Goal: Transaction & Acquisition: Purchase product/service

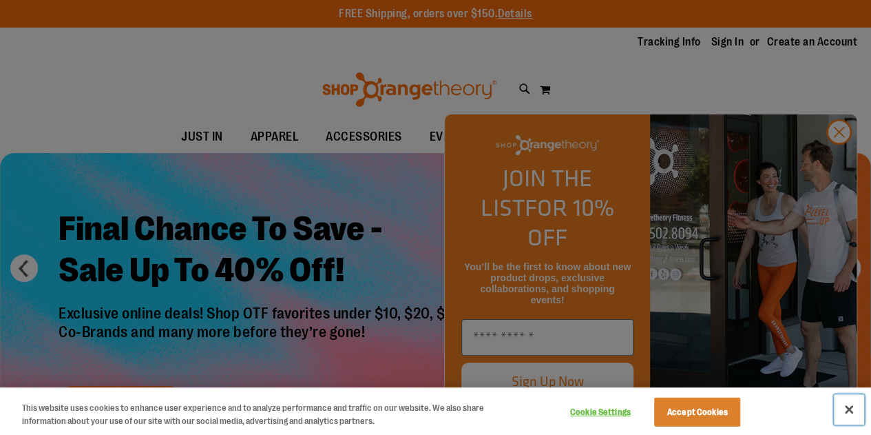
click at [851, 408] on button "Close" at bounding box center [849, 409] width 30 height 30
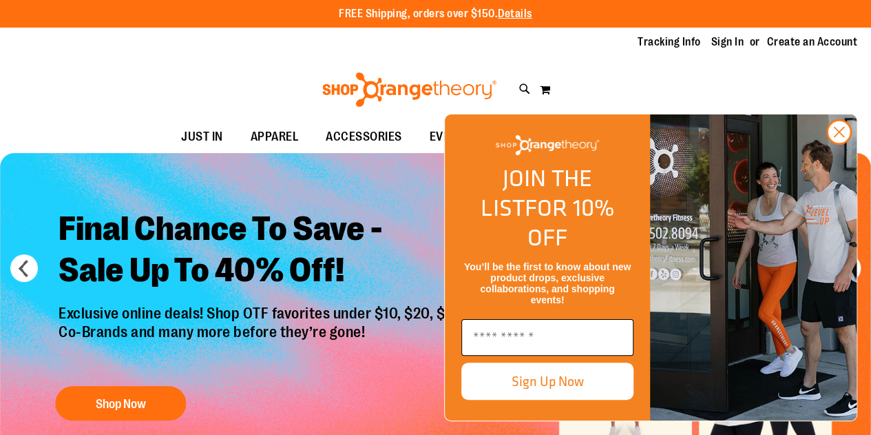
click at [500, 331] on input "Enter email" at bounding box center [547, 337] width 172 height 37
type input "**********"
click at [578, 386] on button "Sign Up Now" at bounding box center [547, 380] width 172 height 37
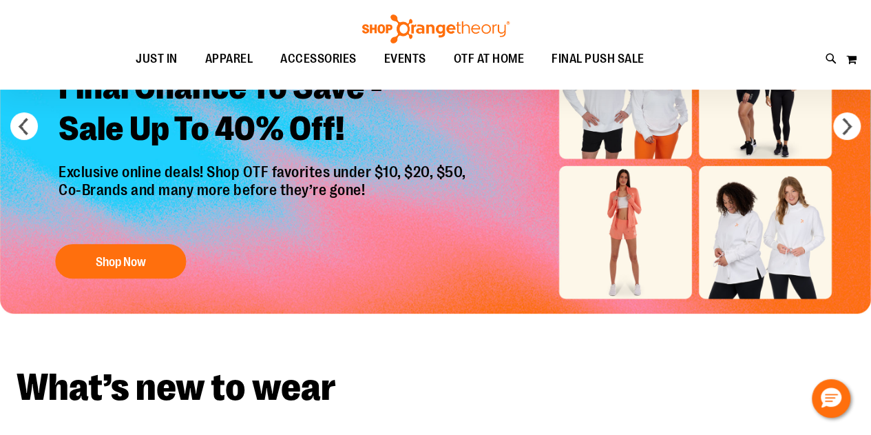
scroll to position [69, 0]
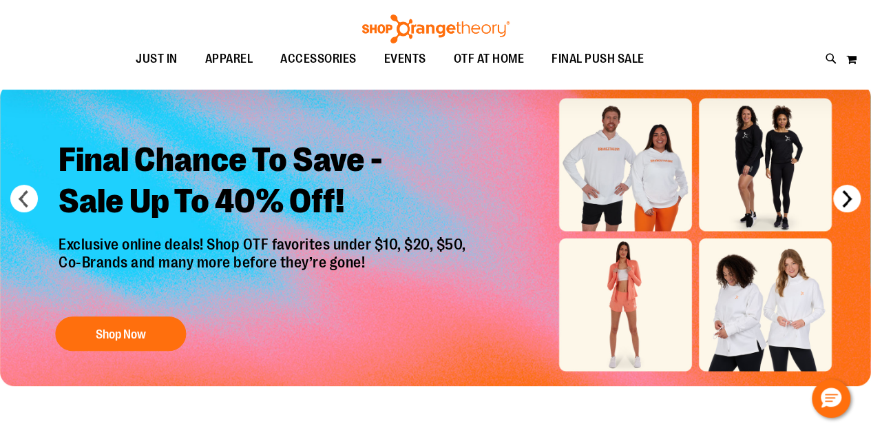
click at [853, 199] on button "next" at bounding box center [847, 199] width 28 height 28
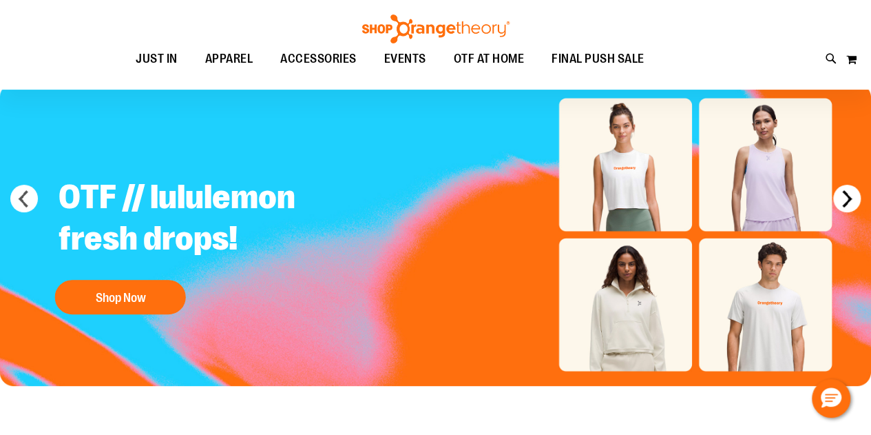
click at [853, 199] on button "next" at bounding box center [847, 199] width 28 height 28
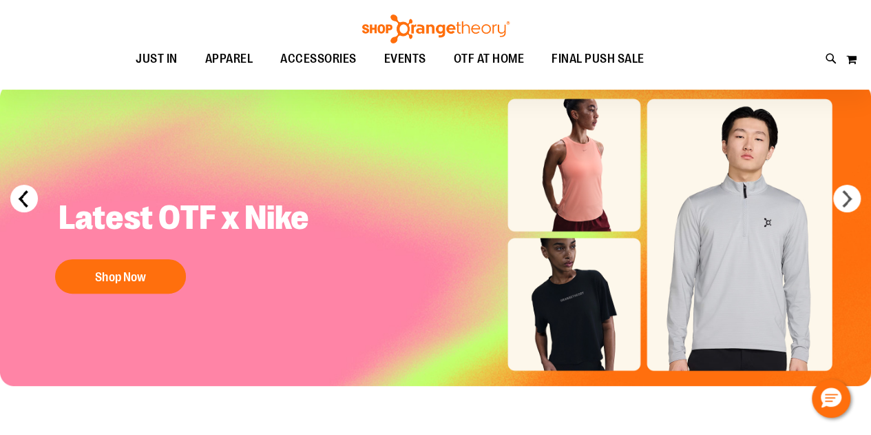
click at [14, 199] on button "prev" at bounding box center [24, 199] width 28 height 28
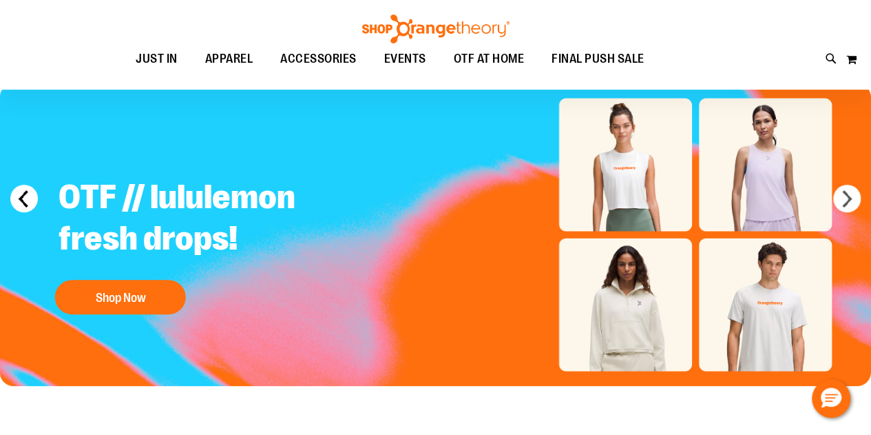
click at [14, 199] on button "prev" at bounding box center [24, 199] width 28 height 28
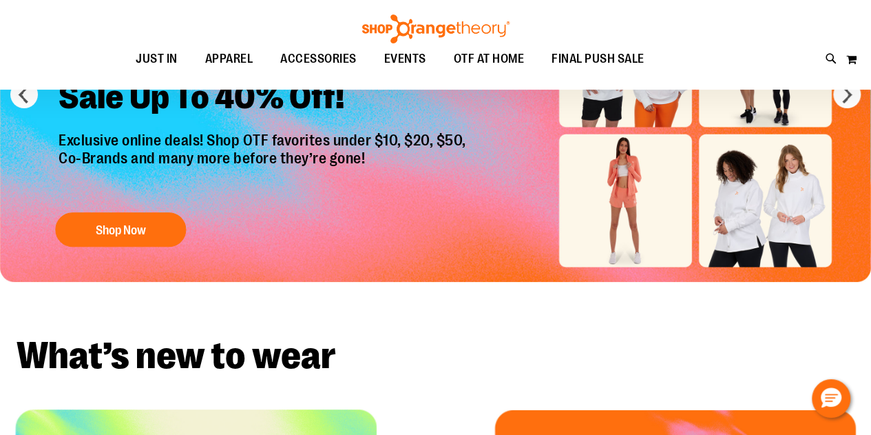
scroll to position [0, 0]
